Goal: Task Accomplishment & Management: Manage account settings

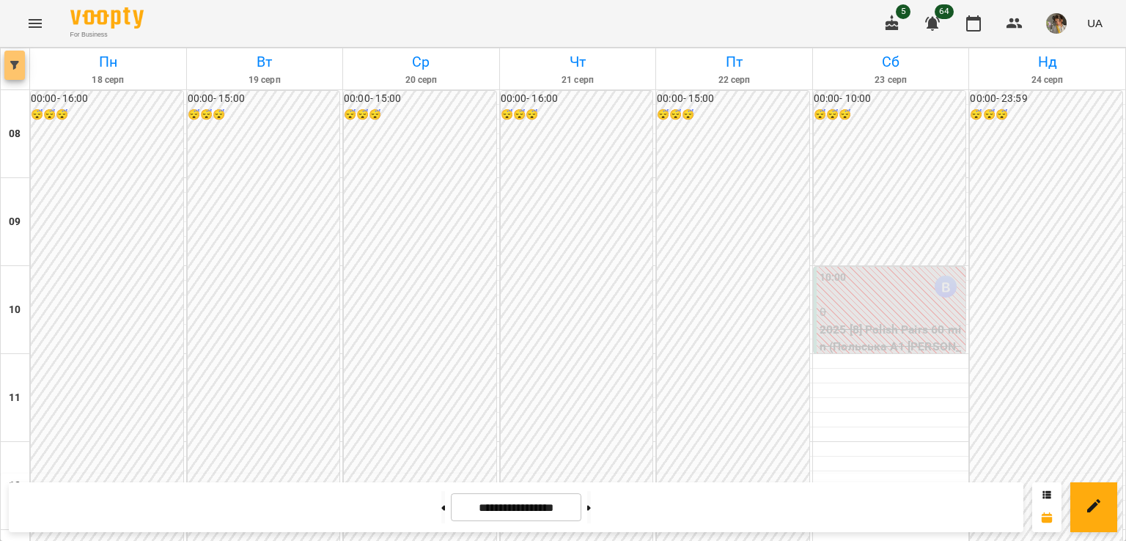
click at [12, 71] on button "button" at bounding box center [14, 65] width 21 height 29
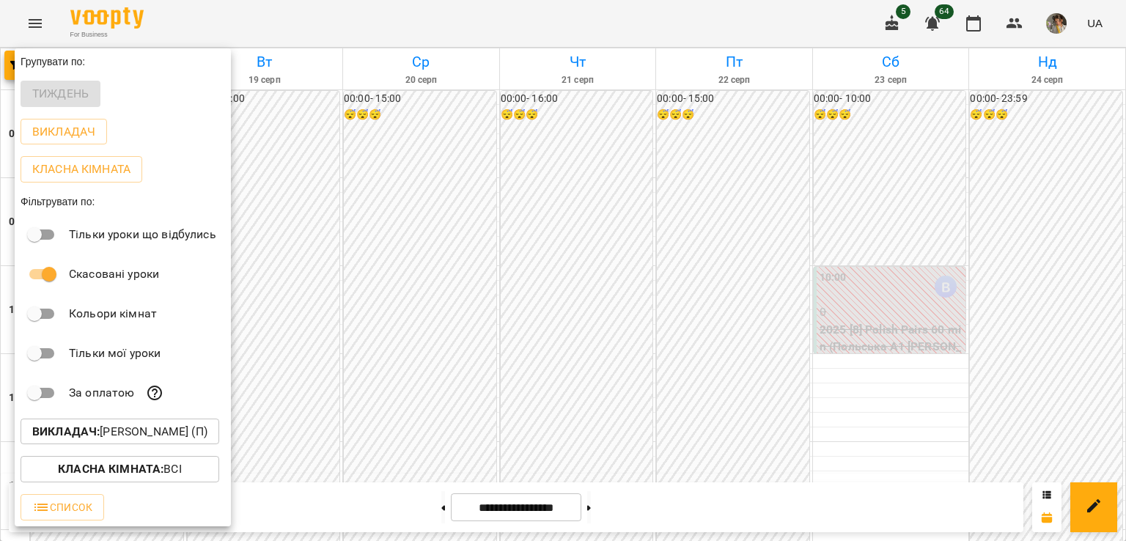
click at [100, 432] on b "Викладач :" at bounding box center [65, 431] width 67 height 14
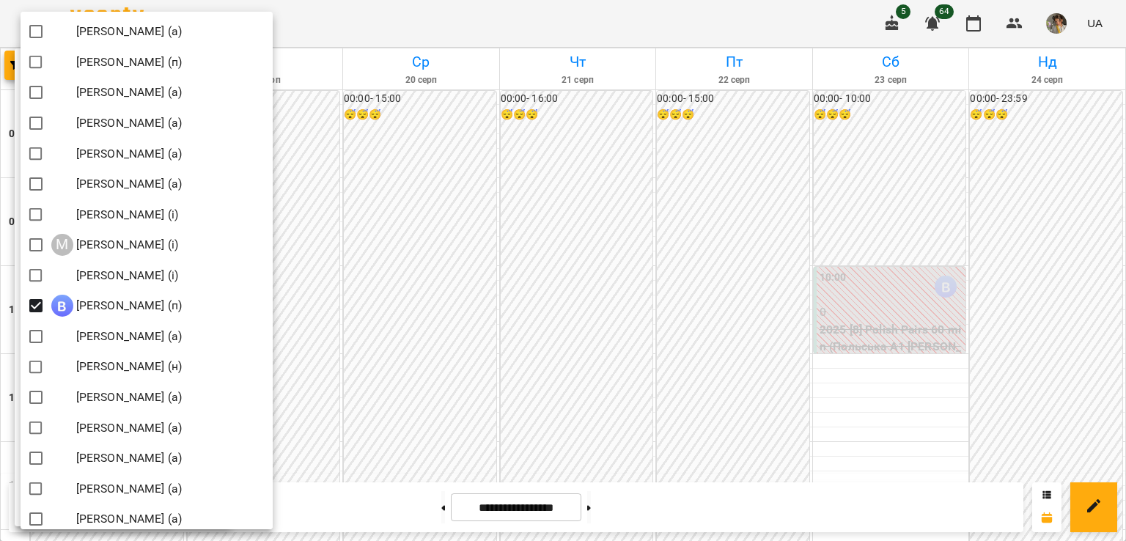
scroll to position [1388, 0]
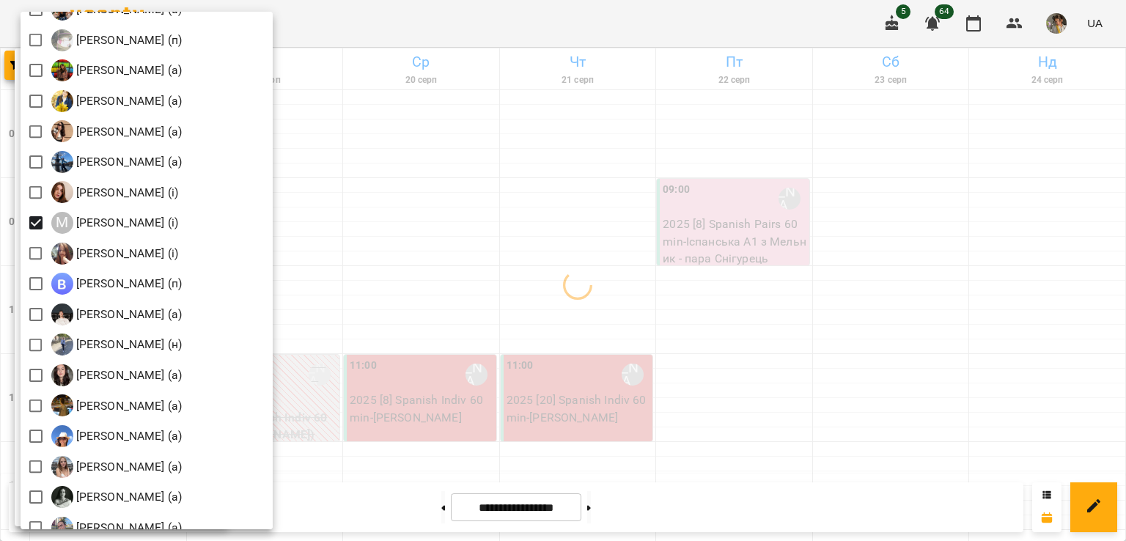
click at [388, 210] on div at bounding box center [563, 270] width 1126 height 541
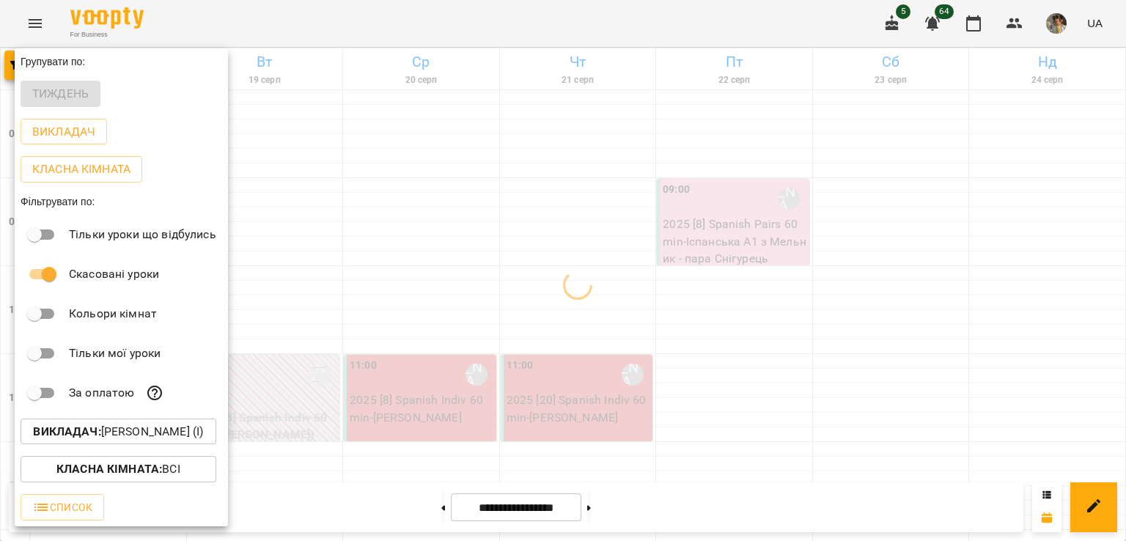
click at [388, 210] on div at bounding box center [563, 270] width 1126 height 541
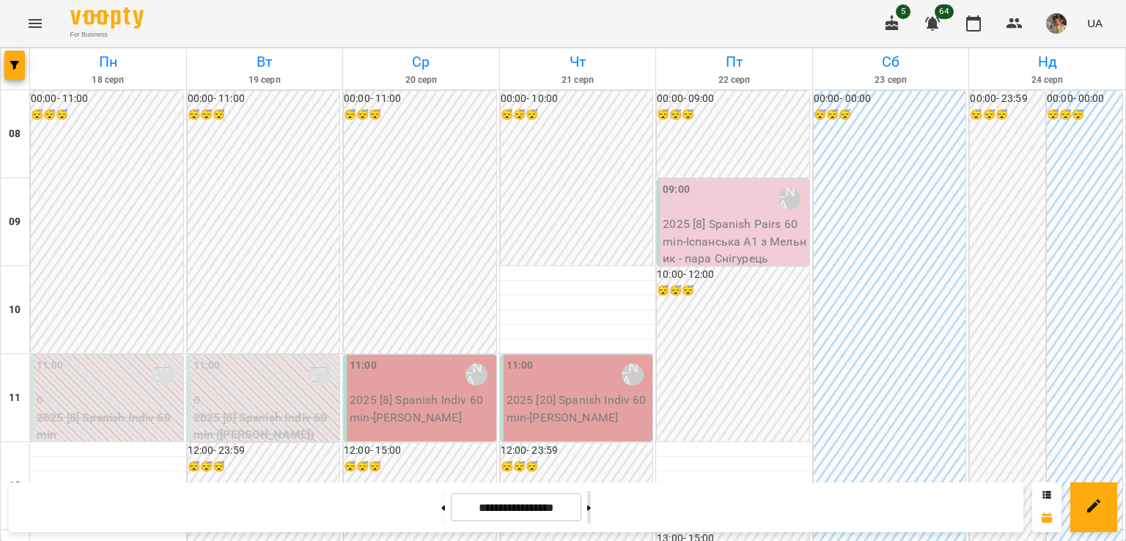
click at [591, 514] on button at bounding box center [589, 507] width 4 height 32
type input "**********"
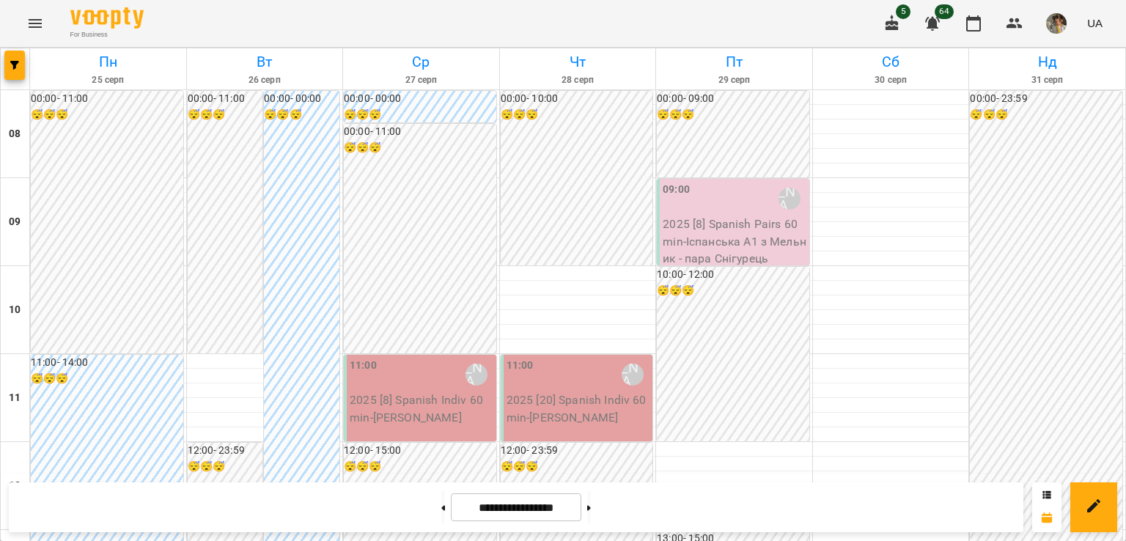
scroll to position [0, 0]
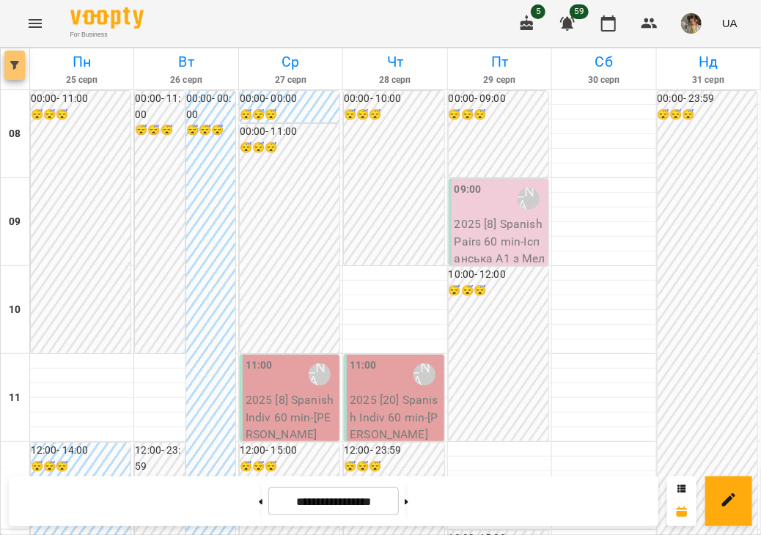
click at [21, 75] on button "button" at bounding box center [14, 65] width 21 height 29
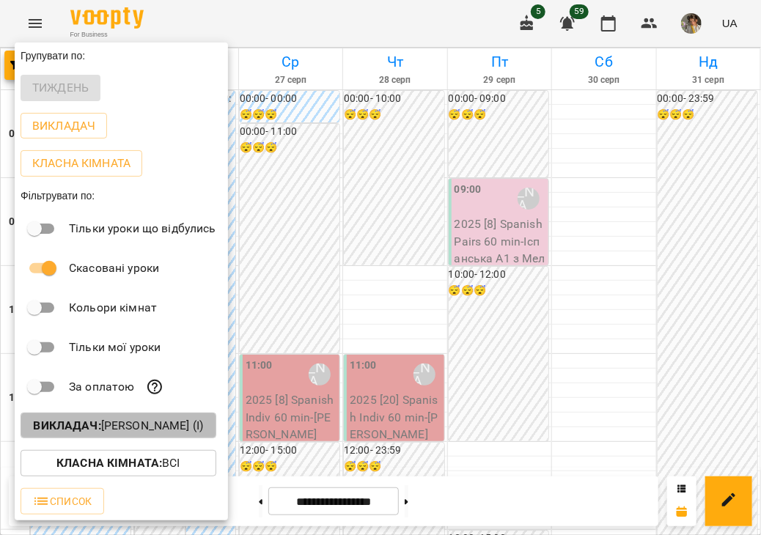
click at [100, 423] on b "Викладач :" at bounding box center [66, 425] width 67 height 14
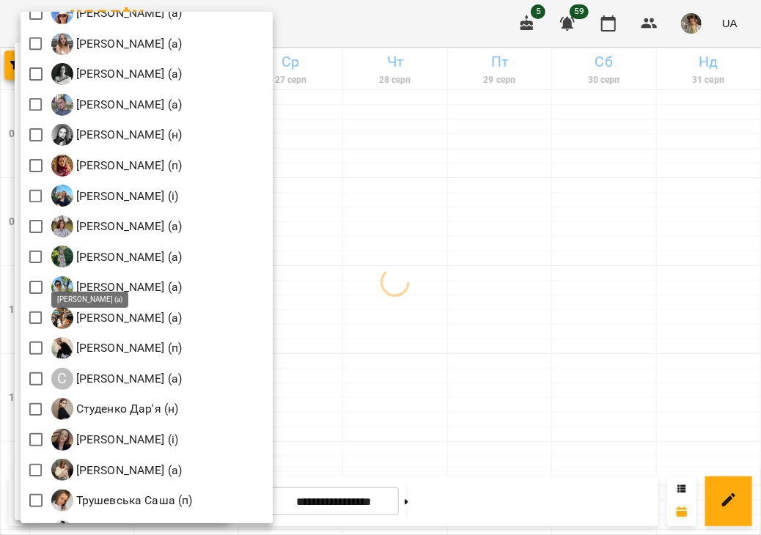
scroll to position [2111, 0]
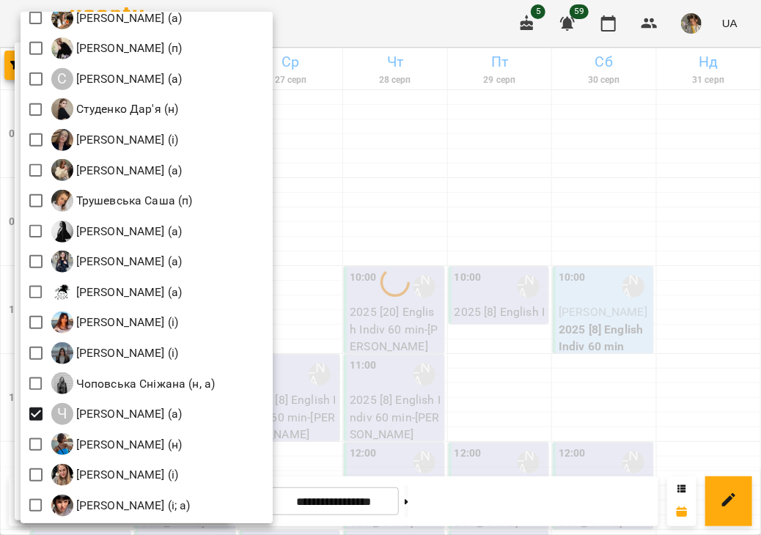
click at [487, 281] on div at bounding box center [380, 267] width 761 height 535
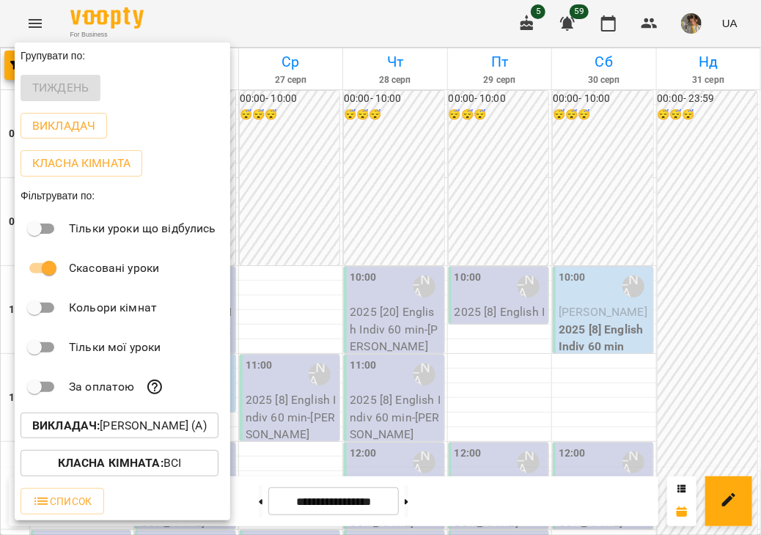
click at [487, 281] on div at bounding box center [380, 267] width 761 height 535
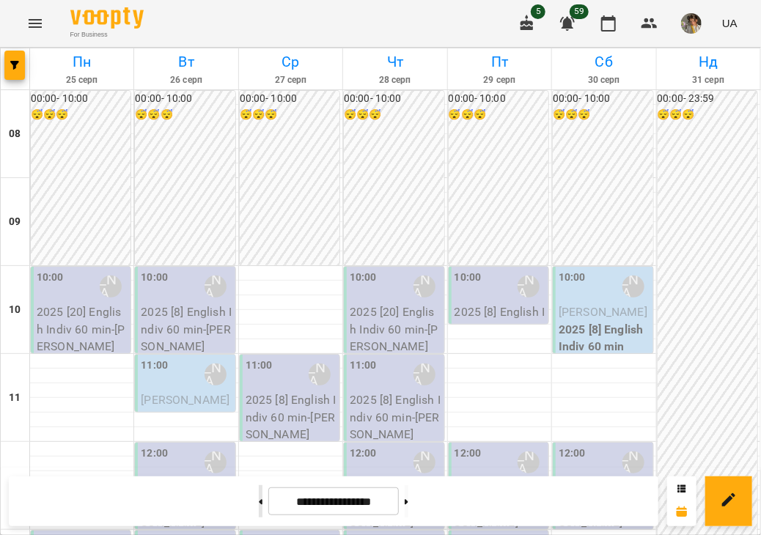
click at [259, 502] on icon at bounding box center [261, 501] width 4 height 5
type input "**********"
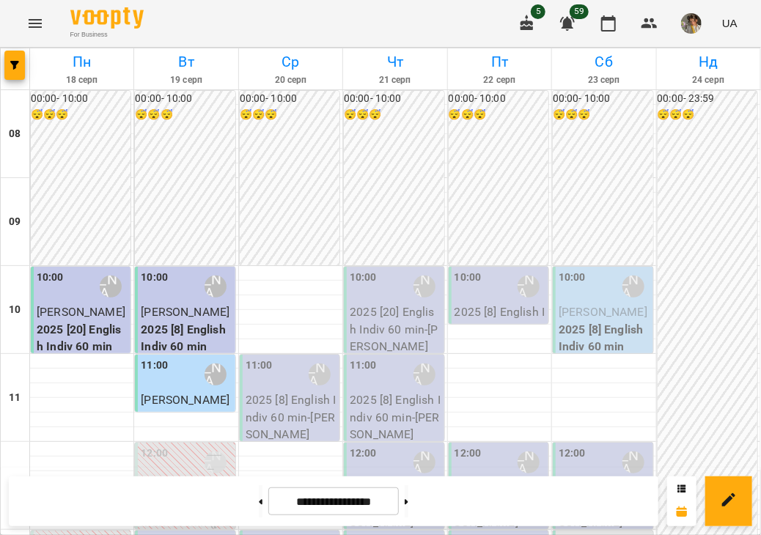
scroll to position [317, 0]
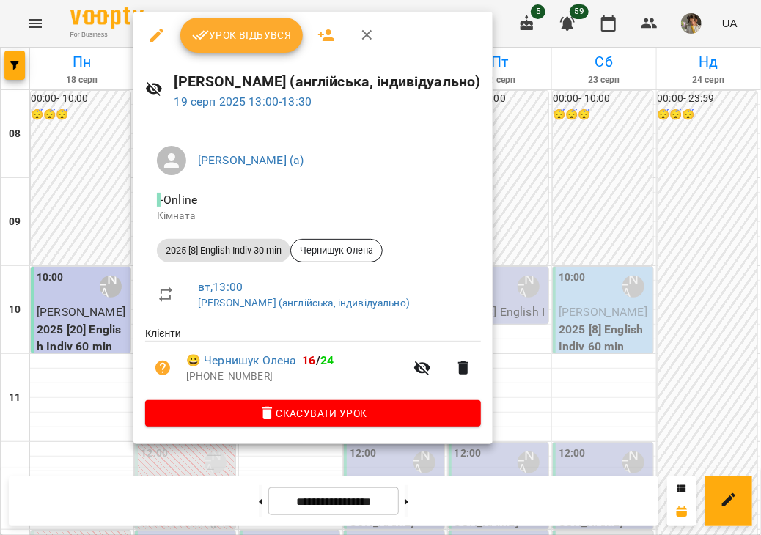
click at [94, 282] on div at bounding box center [380, 267] width 761 height 535
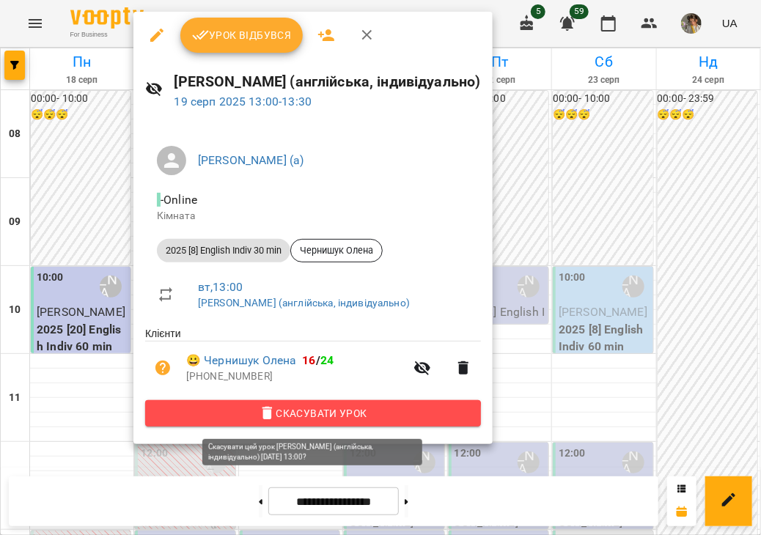
click at [301, 422] on span "Скасувати Урок" at bounding box center [313, 414] width 312 height 18
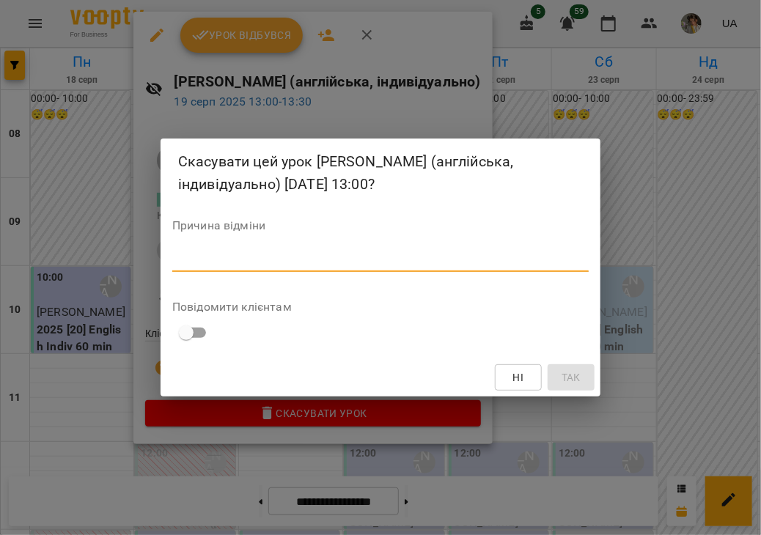
click at [421, 262] on textarea at bounding box center [380, 260] width 416 height 14
type textarea "*"
click at [563, 377] on span "Так" at bounding box center [570, 378] width 19 height 18
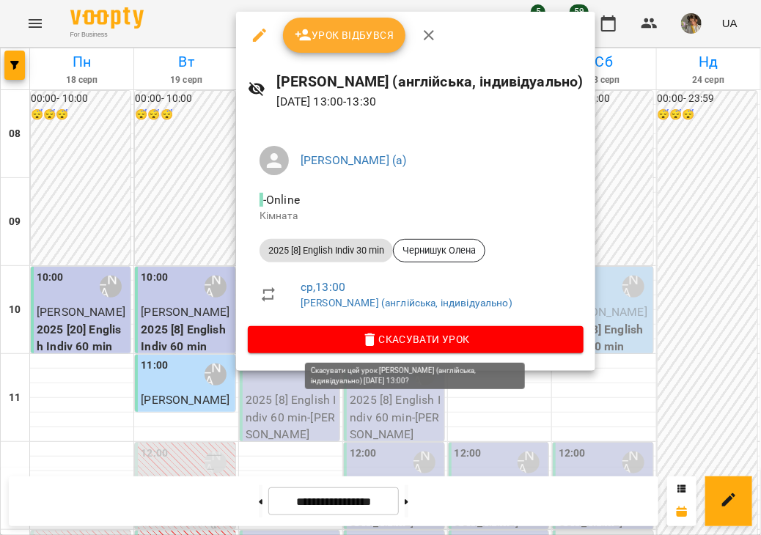
click at [313, 344] on span "Скасувати Урок" at bounding box center [415, 340] width 312 height 18
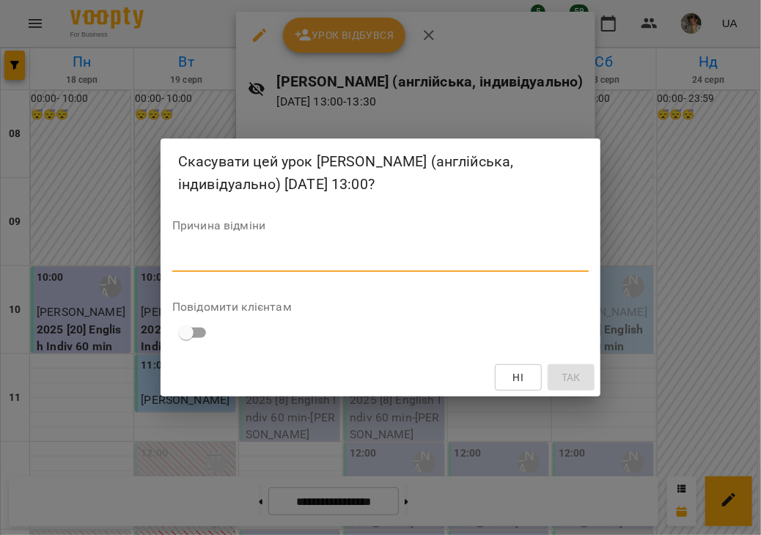
click at [337, 265] on textarea at bounding box center [380, 260] width 416 height 14
type textarea "*"
click at [572, 379] on span "Так" at bounding box center [570, 378] width 19 height 18
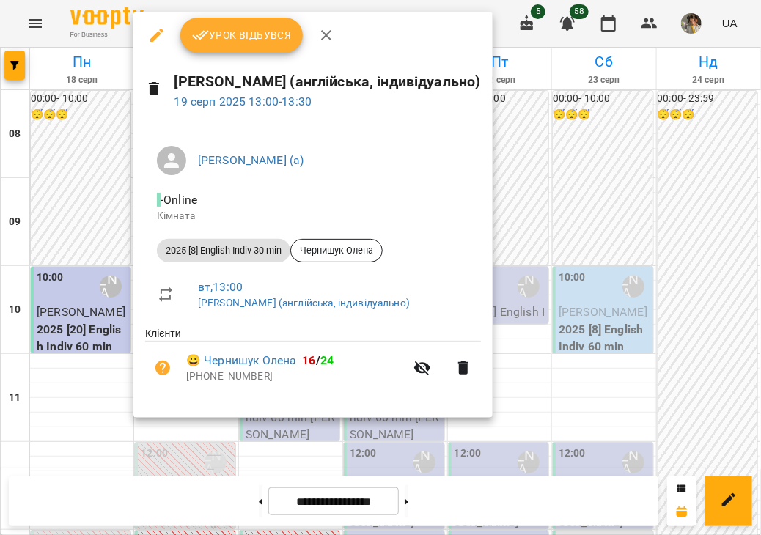
click at [97, 284] on div at bounding box center [380, 267] width 761 height 535
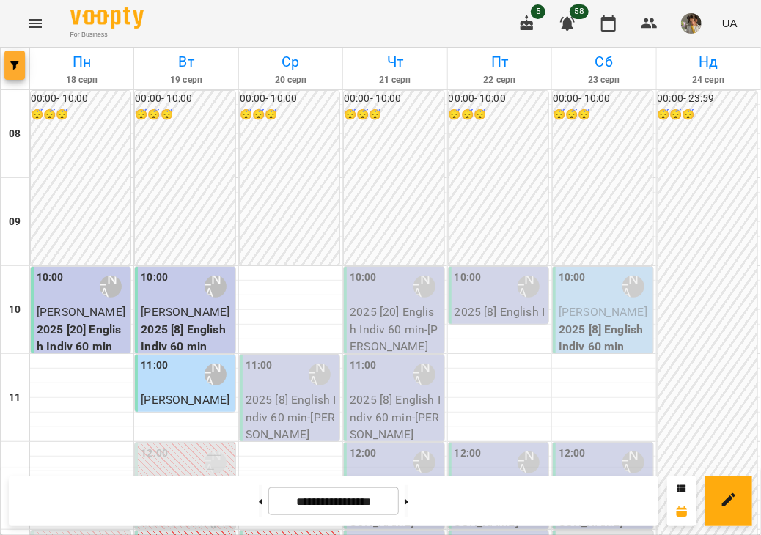
click at [16, 64] on icon "button" at bounding box center [14, 65] width 9 height 9
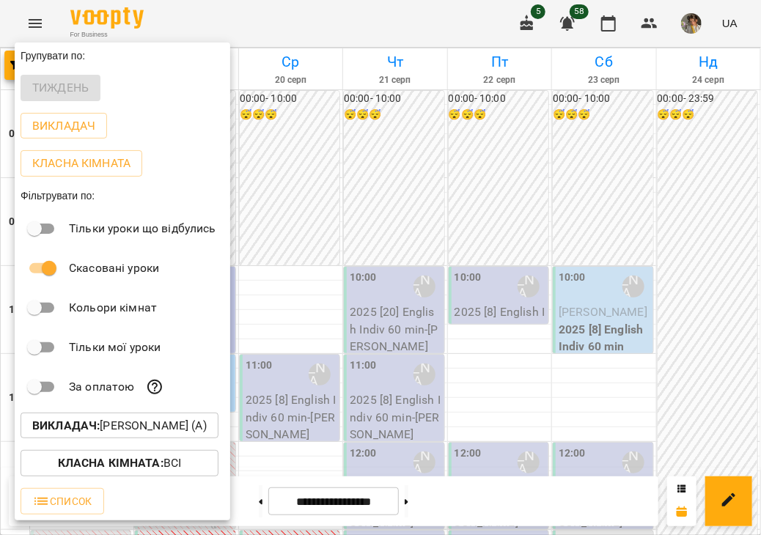
click at [111, 427] on p "Викладач : Чорней Крістіна (а)" at bounding box center [119, 426] width 174 height 18
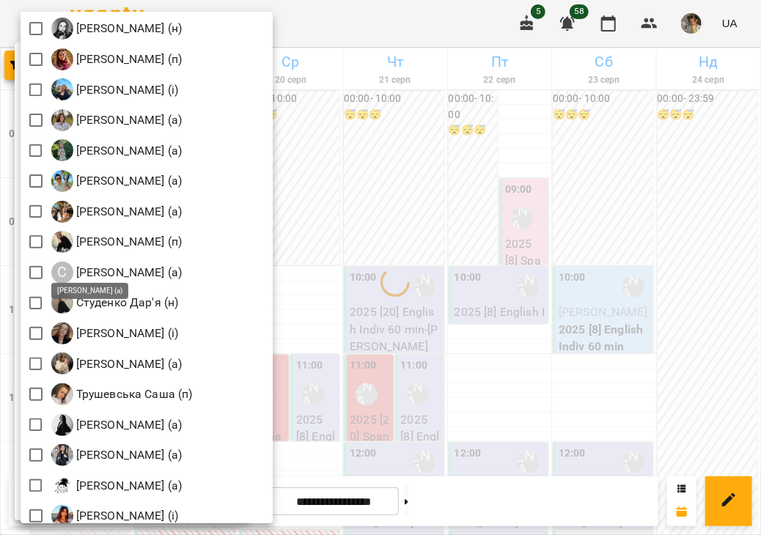
scroll to position [2111, 0]
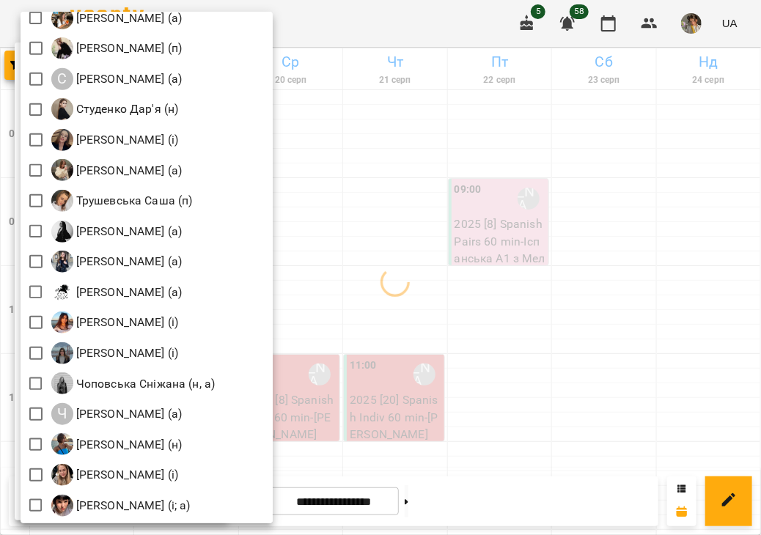
click at [402, 245] on div at bounding box center [380, 267] width 761 height 535
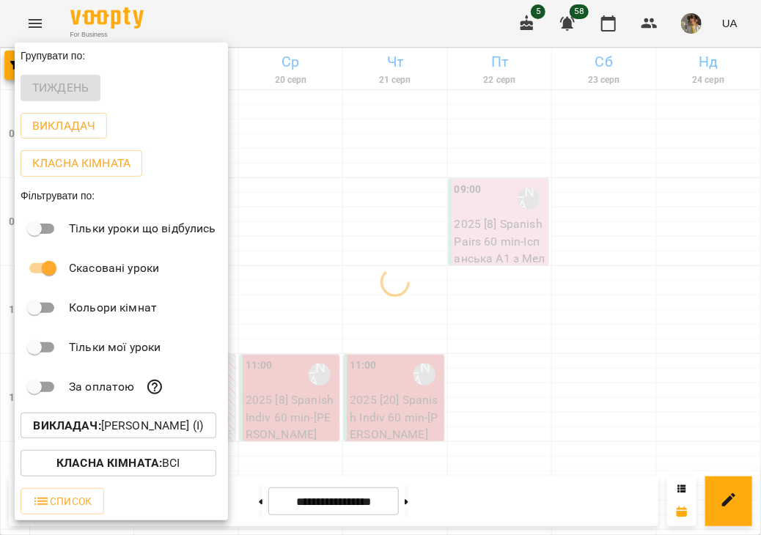
click at [402, 245] on div at bounding box center [380, 267] width 761 height 535
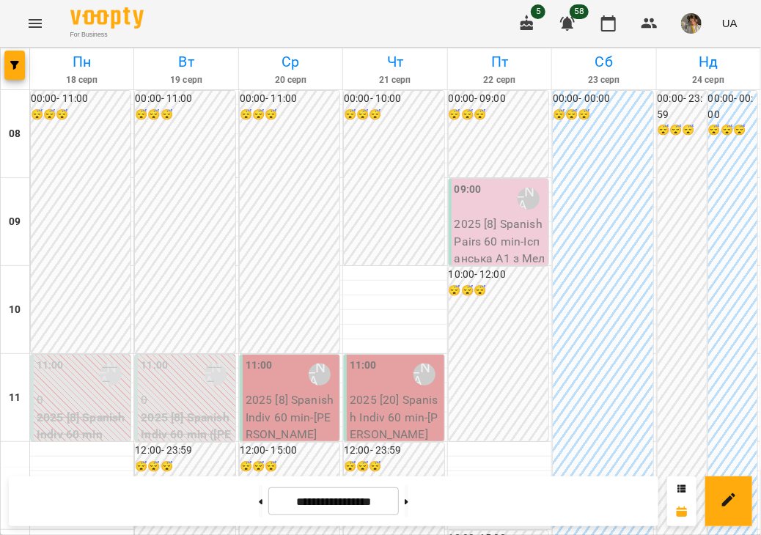
scroll to position [674, 0]
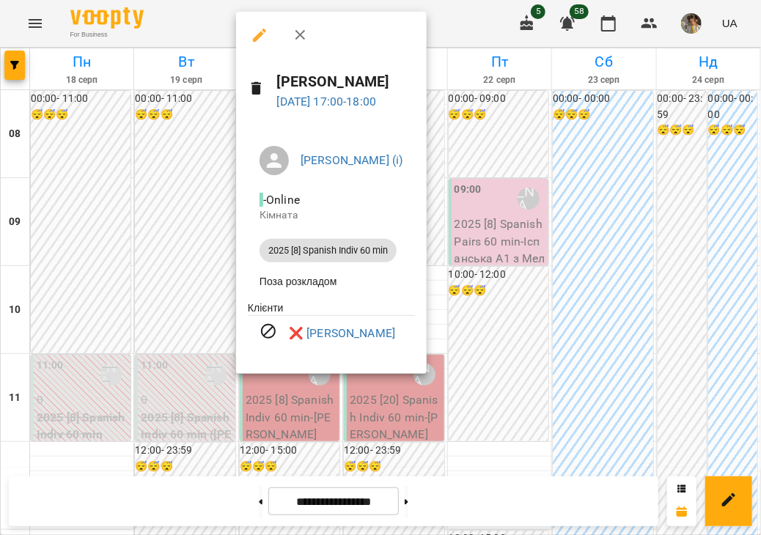
click at [258, 34] on icon "button" at bounding box center [259, 35] width 13 height 13
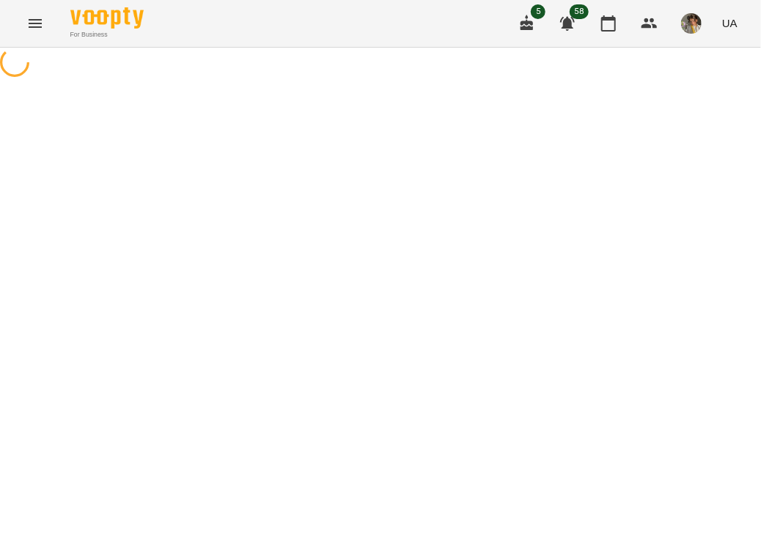
select select "**********"
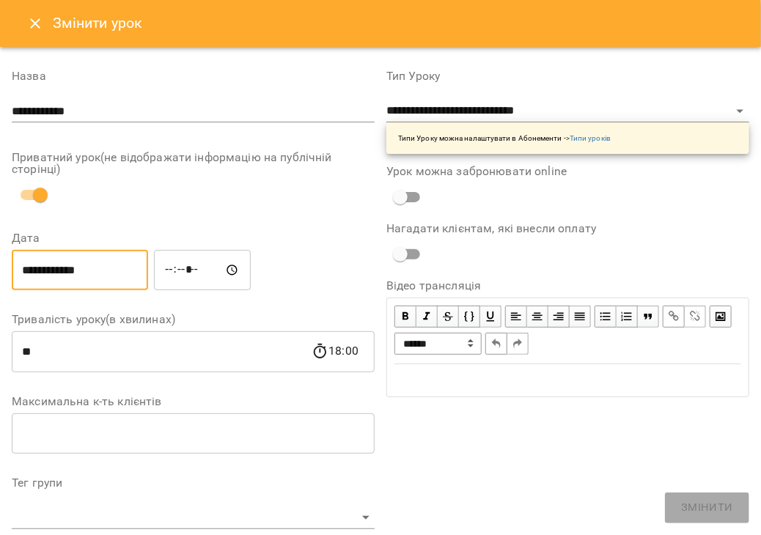
click at [94, 273] on input "**********" at bounding box center [80, 270] width 136 height 41
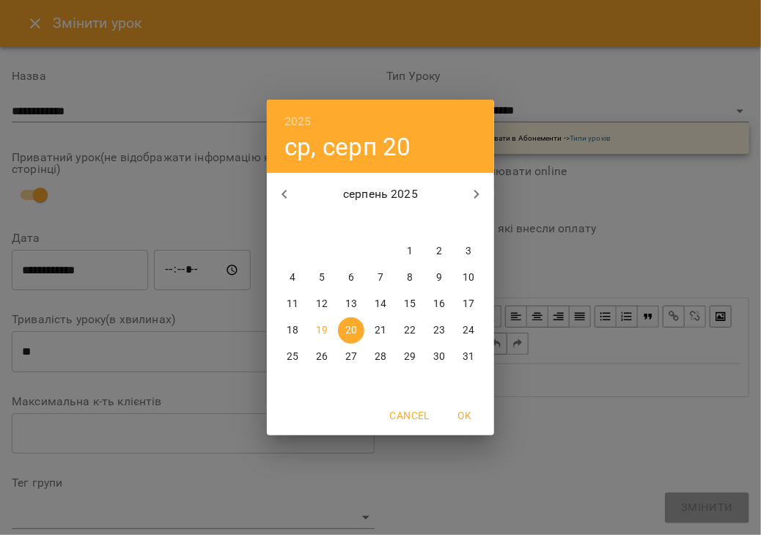
click at [289, 355] on p "25" at bounding box center [293, 357] width 12 height 15
type input "**********"
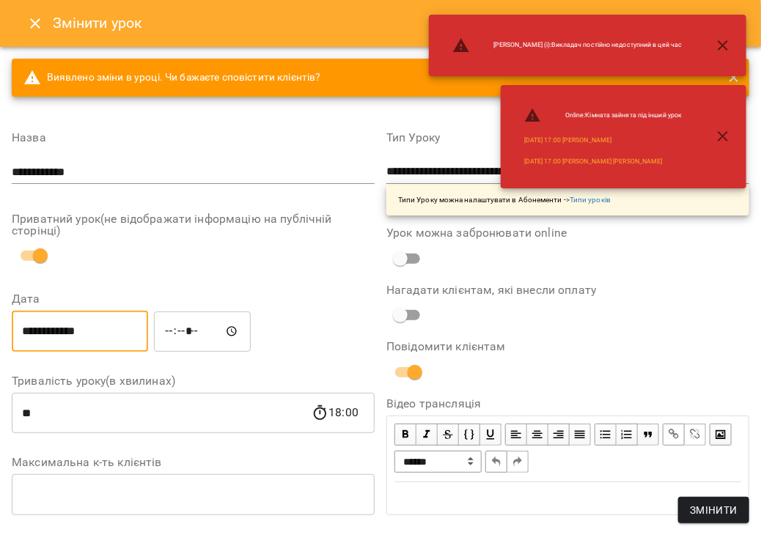
click at [182, 329] on input "*****" at bounding box center [202, 331] width 97 height 41
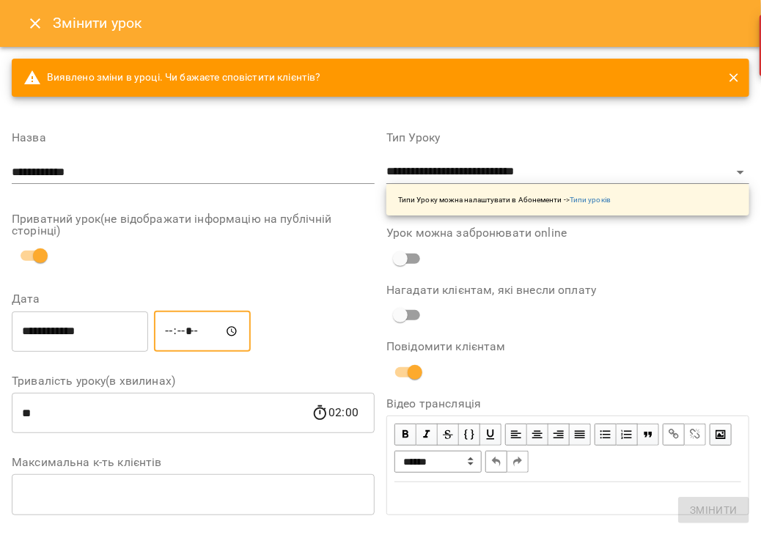
type input "*****"
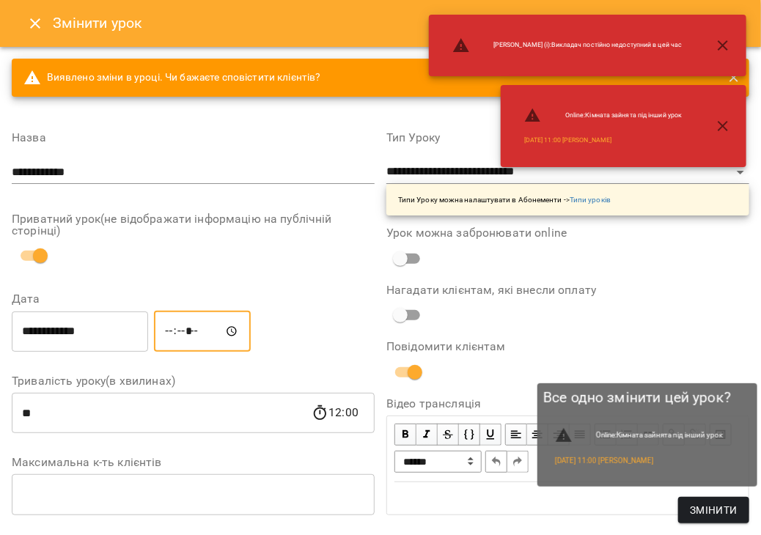
click at [720, 516] on span "Змінити" at bounding box center [714, 510] width 48 height 18
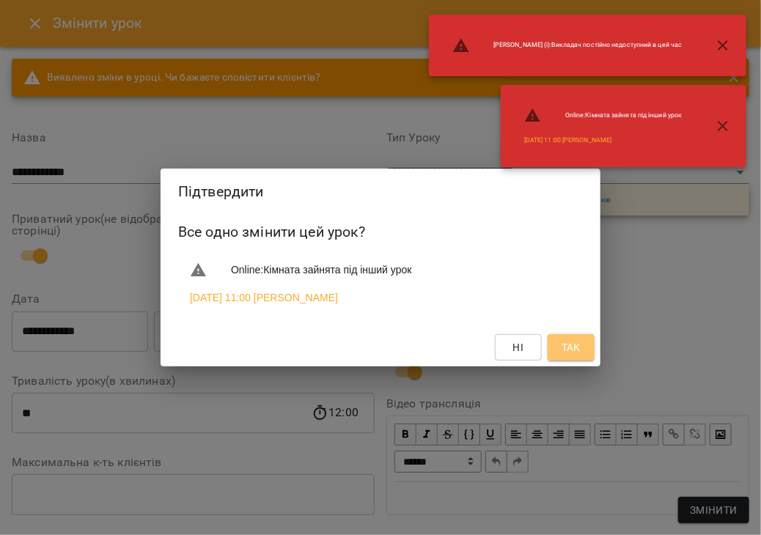
click at [569, 344] on span "Так" at bounding box center [570, 348] width 19 height 18
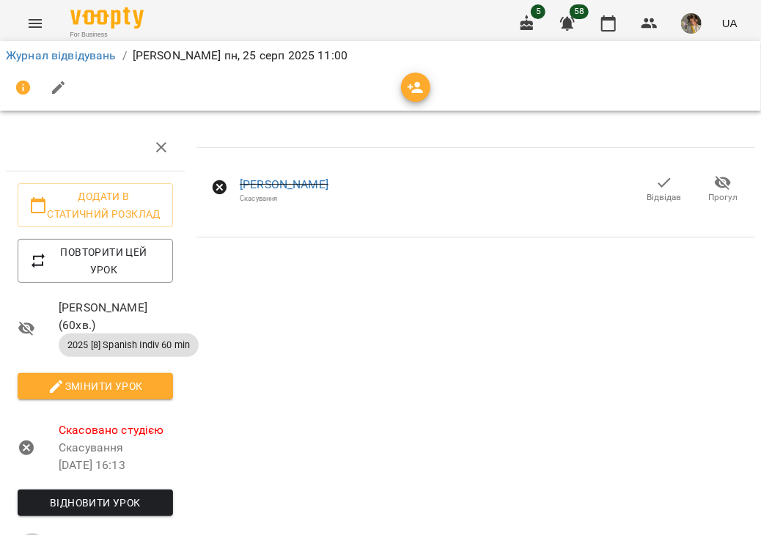
scroll to position [62, 0]
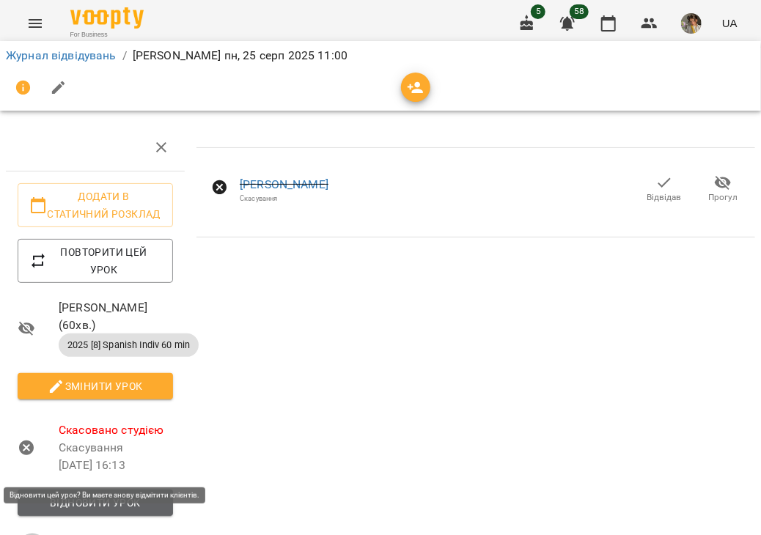
click at [103, 494] on span "Відновити урок" at bounding box center [95, 503] width 132 height 18
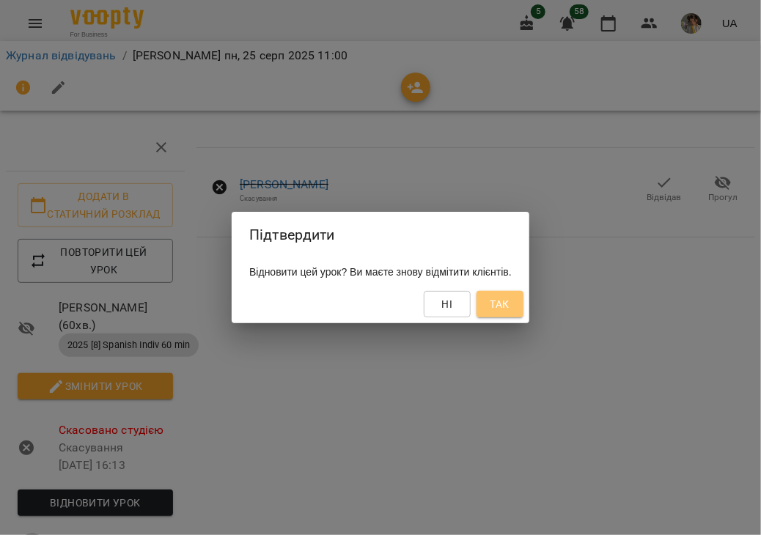
click at [510, 305] on span "Так" at bounding box center [499, 304] width 23 height 18
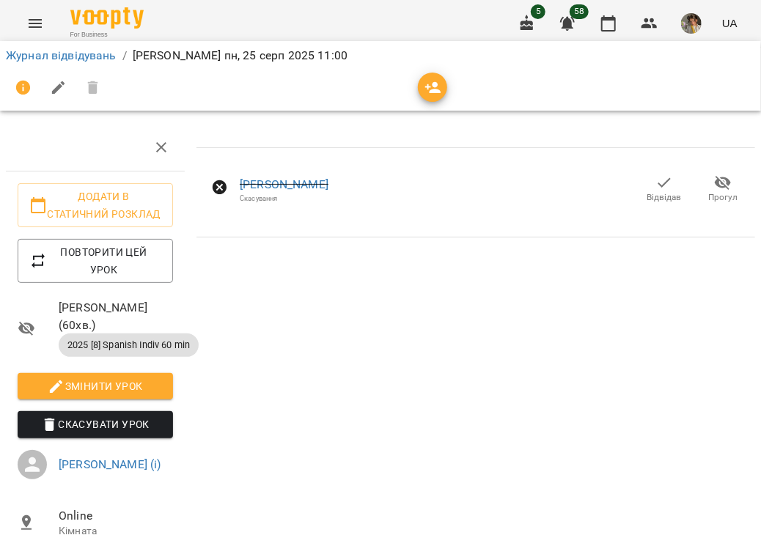
scroll to position [0, 0]
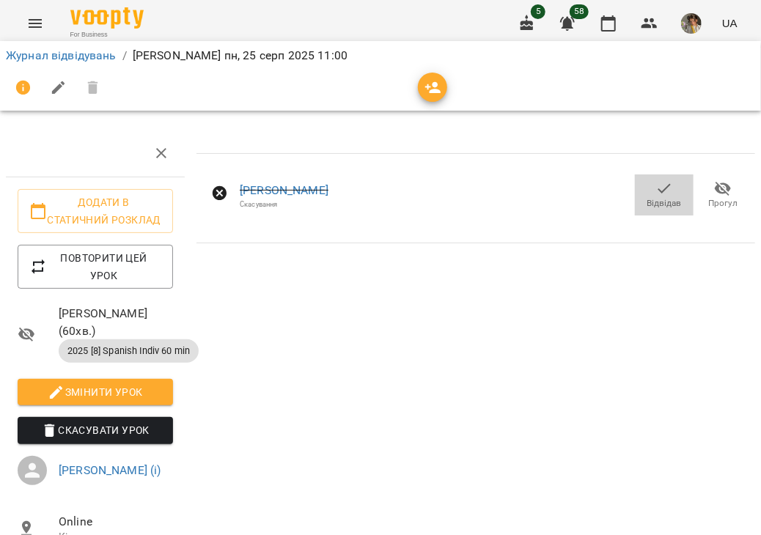
click at [647, 205] on span "Відвідав" at bounding box center [664, 203] width 34 height 12
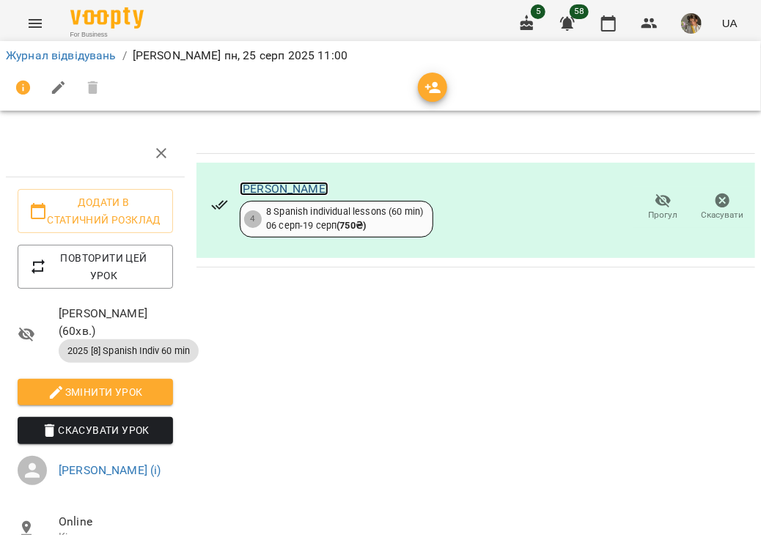
click at [278, 188] on link "[PERSON_NAME]" at bounding box center [284, 189] width 89 height 14
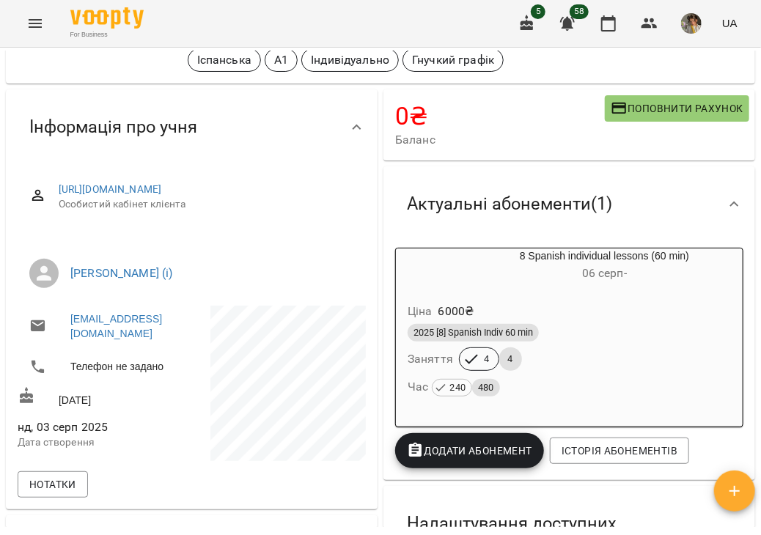
scroll to position [79, 0]
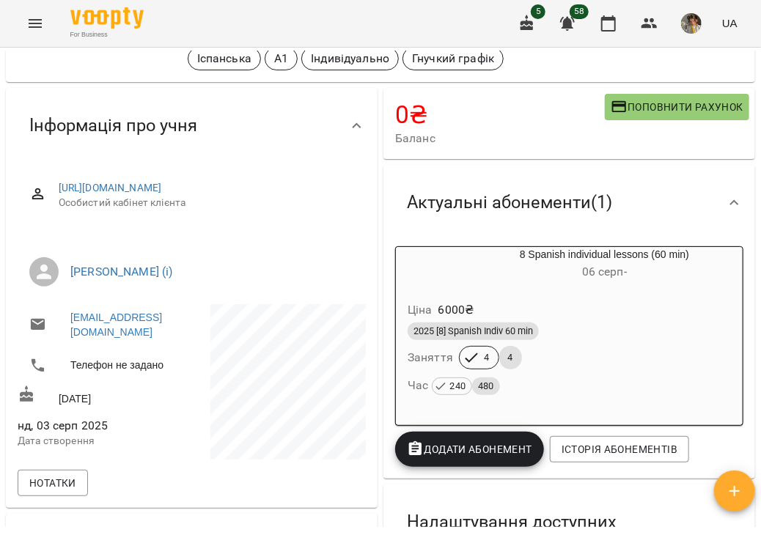
click at [595, 340] on div "2025 [8] Spanish Indiv 60 min" at bounding box center [568, 331] width 323 height 18
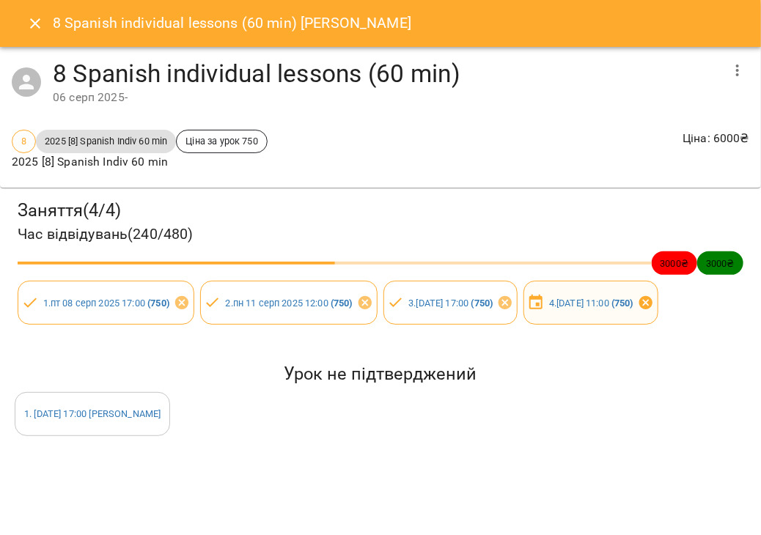
click at [638, 311] on icon at bounding box center [646, 303] width 16 height 16
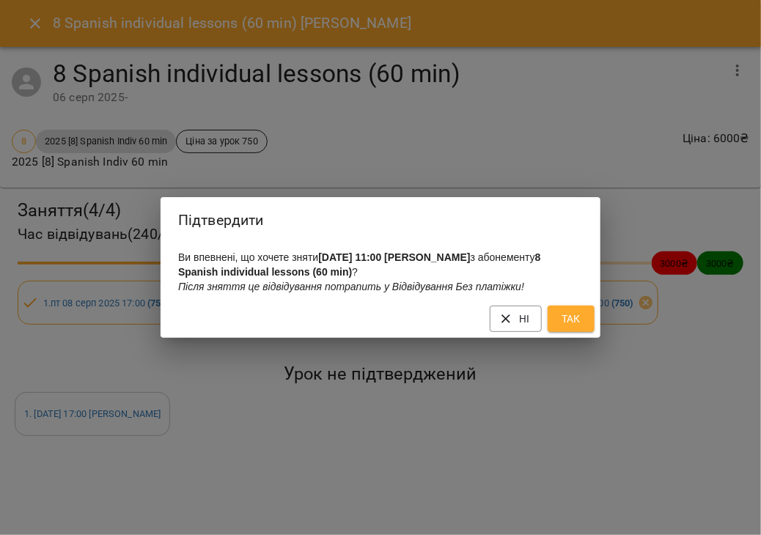
click at [579, 323] on span "Так" at bounding box center [570, 319] width 23 height 18
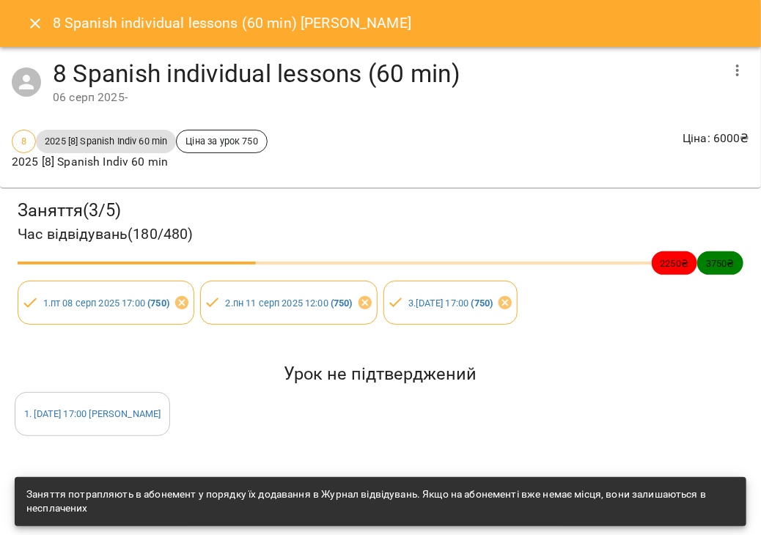
click at [34, 18] on icon "Close" at bounding box center [35, 24] width 18 height 18
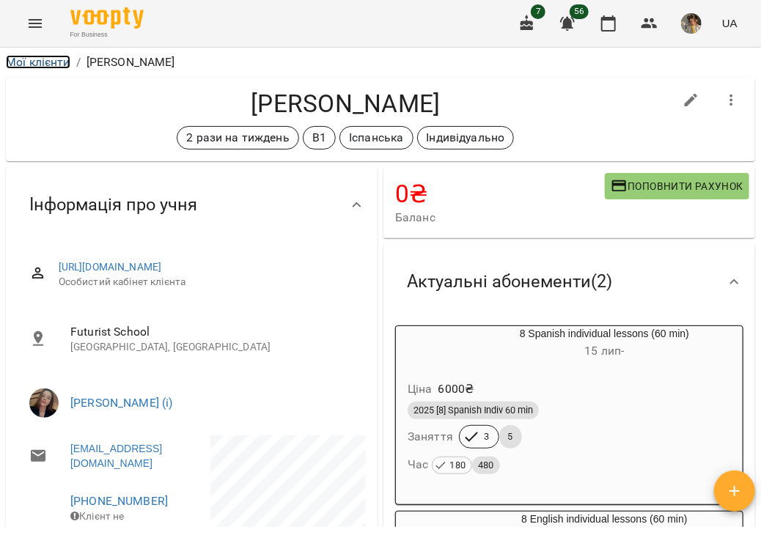
click at [38, 64] on link "Мої клієнти" at bounding box center [38, 62] width 64 height 14
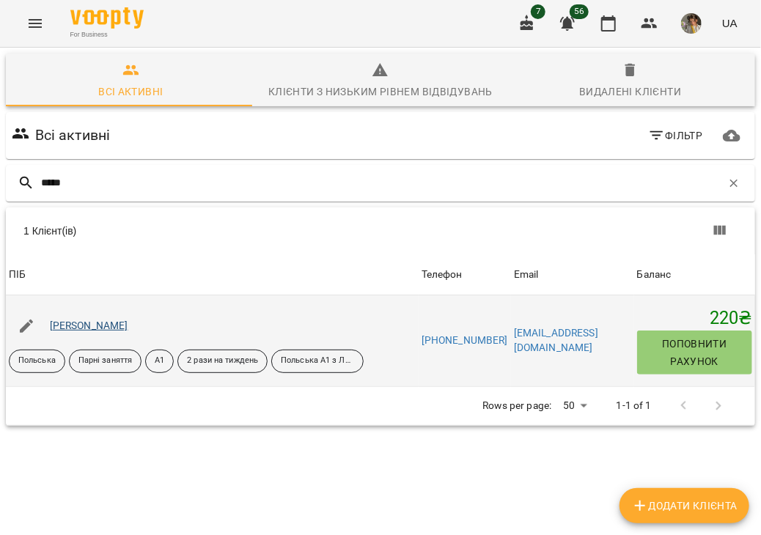
type input "*****"
click at [86, 328] on link "[PERSON_NAME]" at bounding box center [89, 326] width 78 height 12
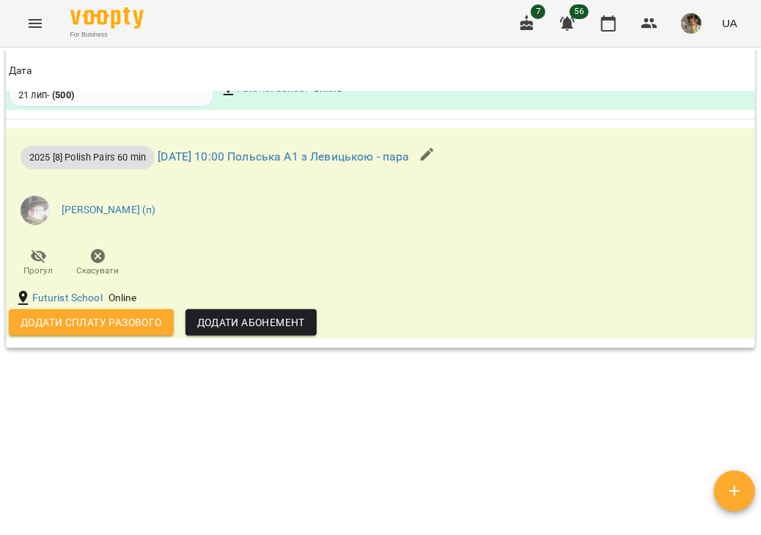
scroll to position [1878, 0]
